Goal: Find specific page/section: Find specific page/section

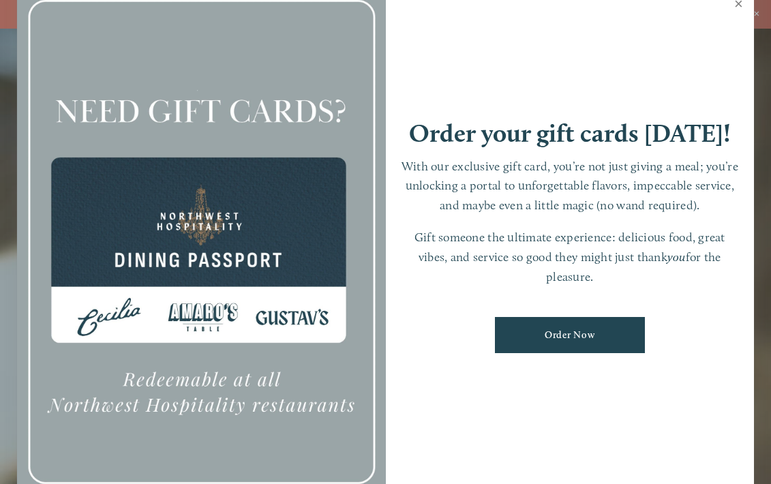
click at [738, 5] on link "Close" at bounding box center [738, 5] width 27 height 38
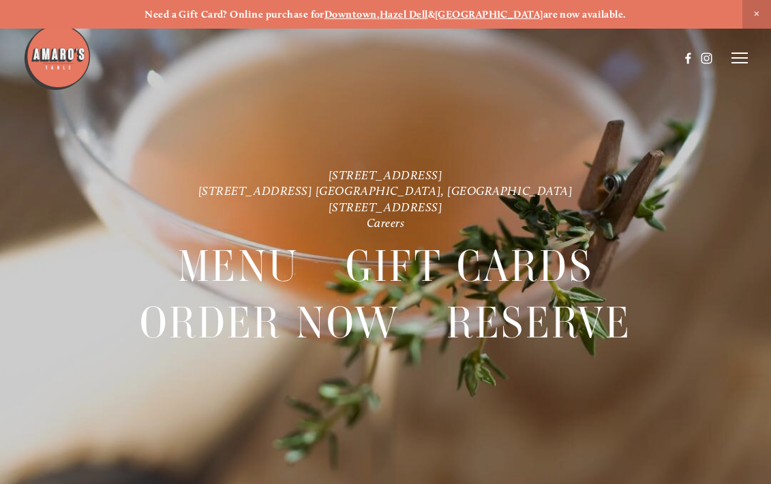
click at [737, 58] on line at bounding box center [739, 58] width 16 height 0
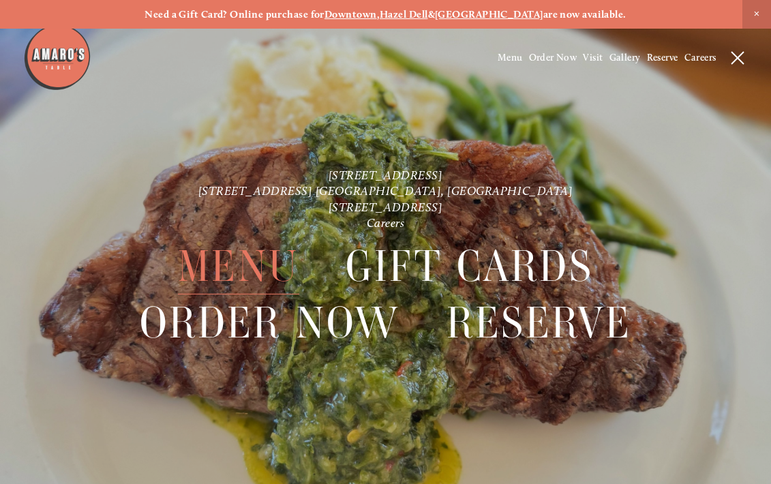
click at [251, 268] on span "Menu" at bounding box center [238, 266] width 121 height 56
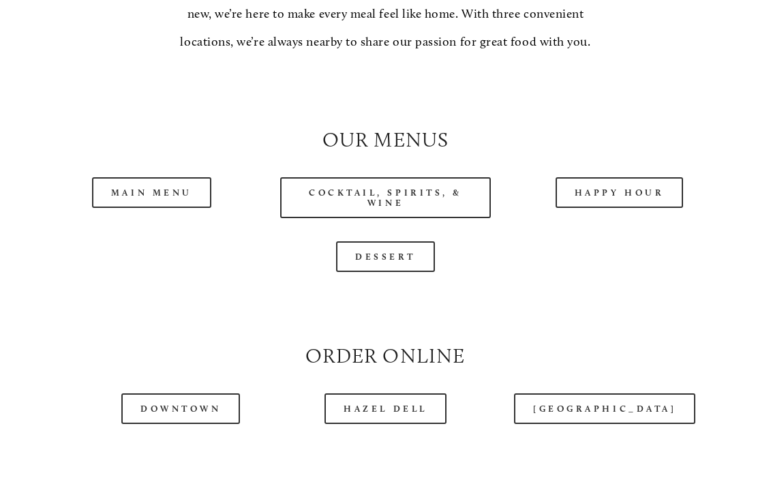
scroll to position [1138, 0]
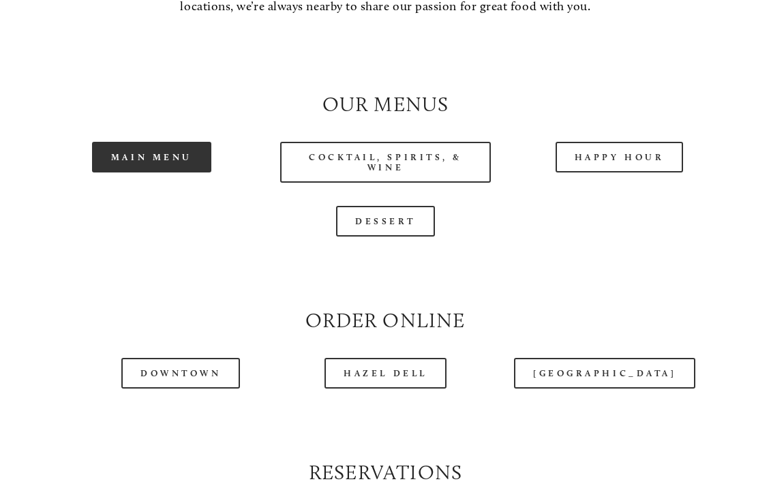
click at [187, 155] on link "Main Menu" at bounding box center [151, 157] width 119 height 31
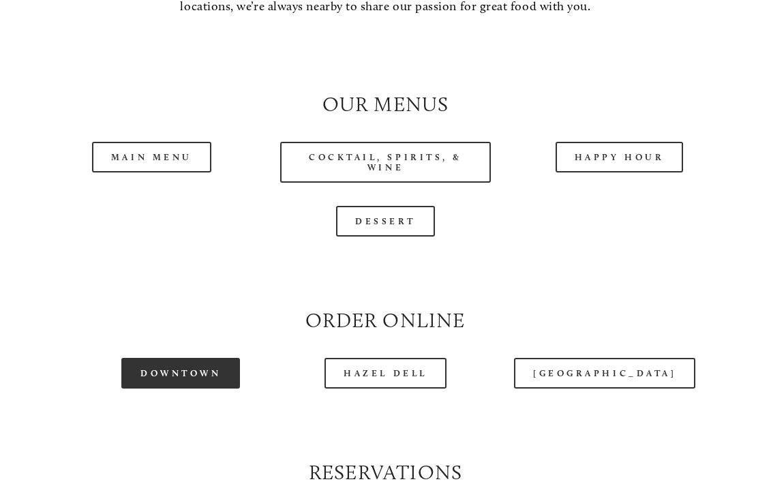
click at [166, 365] on link "Downtown" at bounding box center [180, 373] width 119 height 31
